Goal: Navigation & Orientation: Find specific page/section

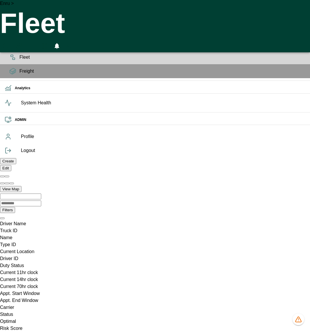
scroll to position [0, 413773]
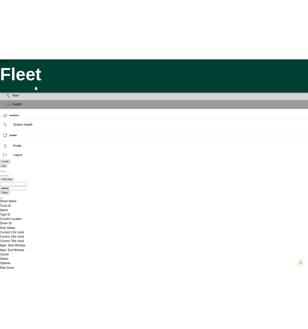
scroll to position [0, 413723]
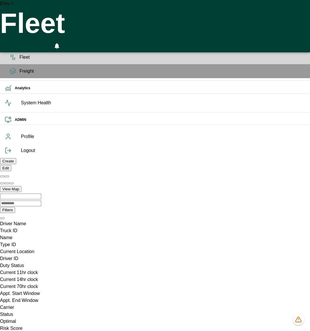
click at [9, 47] on icon at bounding box center [12, 43] width 7 height 7
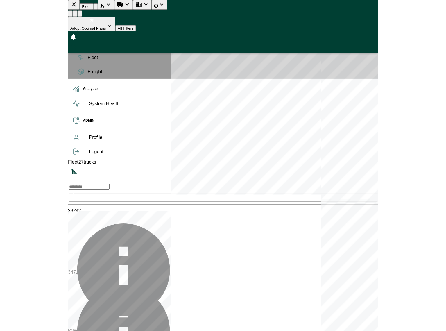
scroll to position [329, 108]
